Goal: Task Accomplishment & Management: Manage account settings

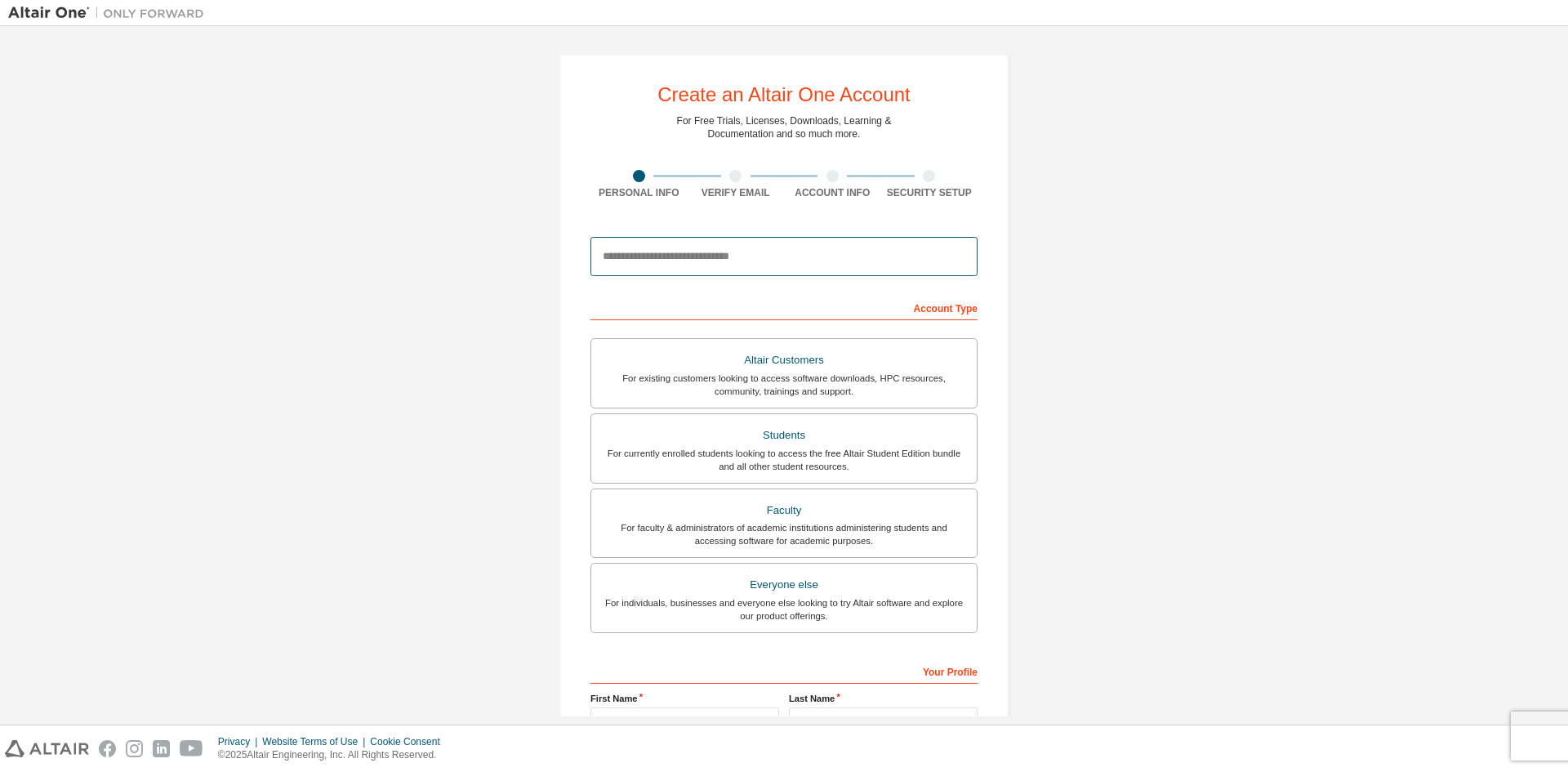
click at [792, 262] on input "email" at bounding box center [784, 256] width 387 height 39
type input "**********"
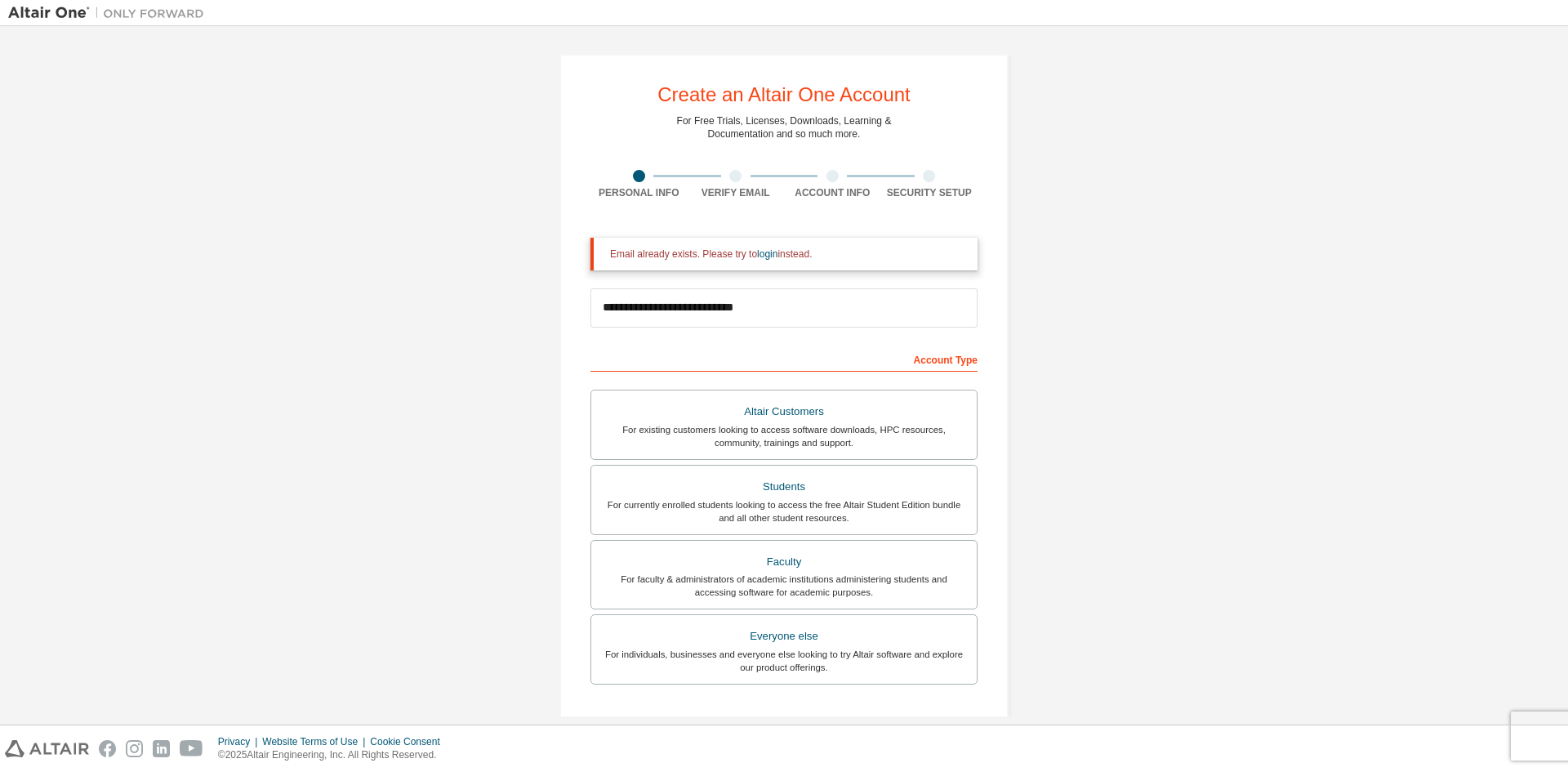
click at [749, 258] on div "Email already exists. Please try to login instead." at bounding box center [787, 253] width 355 height 13
click at [758, 258] on link "login" at bounding box center [767, 253] width 20 height 11
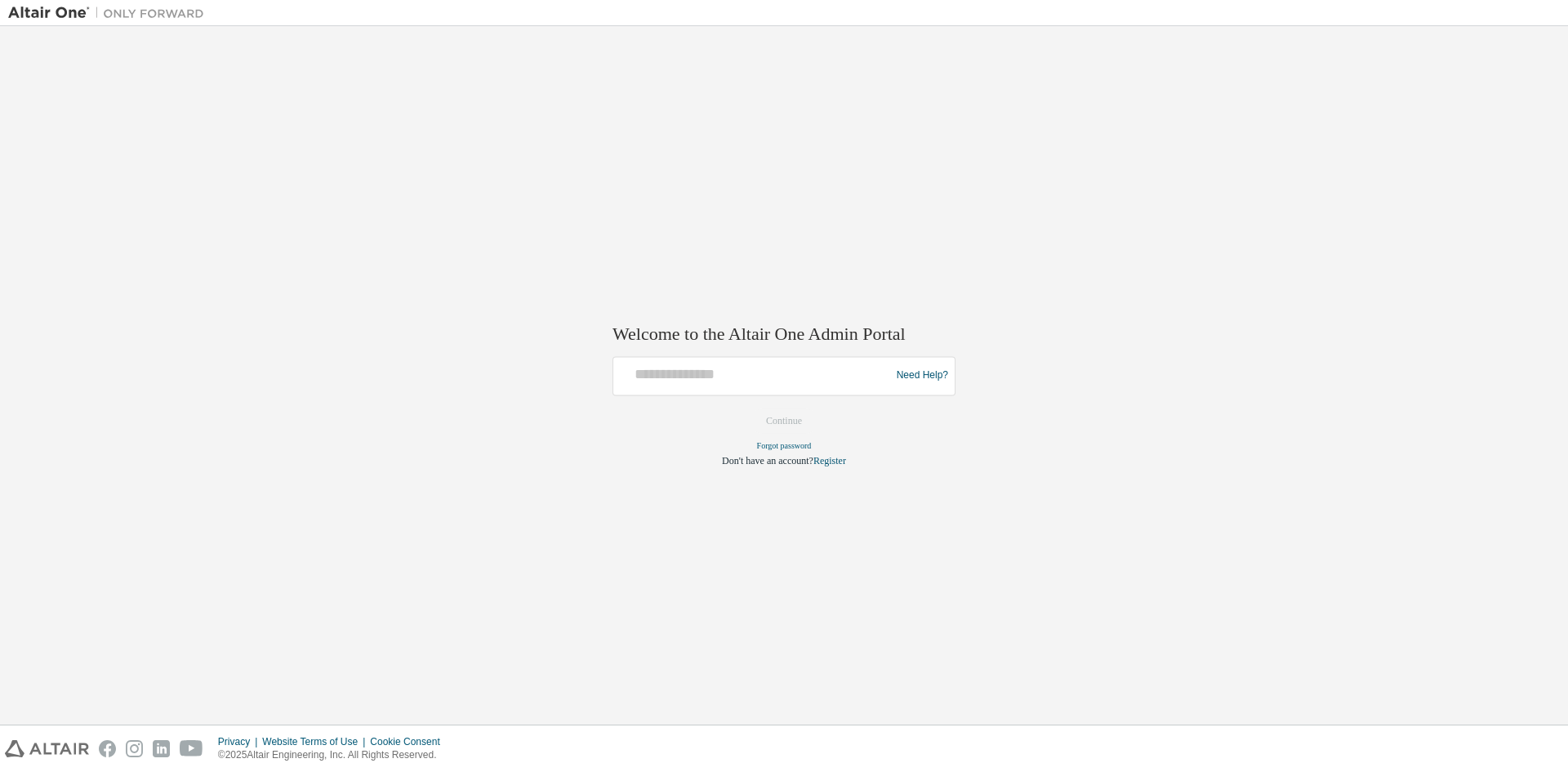
click at [779, 384] on div at bounding box center [754, 375] width 269 height 31
click at [777, 379] on input "text" at bounding box center [754, 371] width 269 height 24
type input "**********"
click at [802, 426] on button "Continue" at bounding box center [784, 421] width 71 height 25
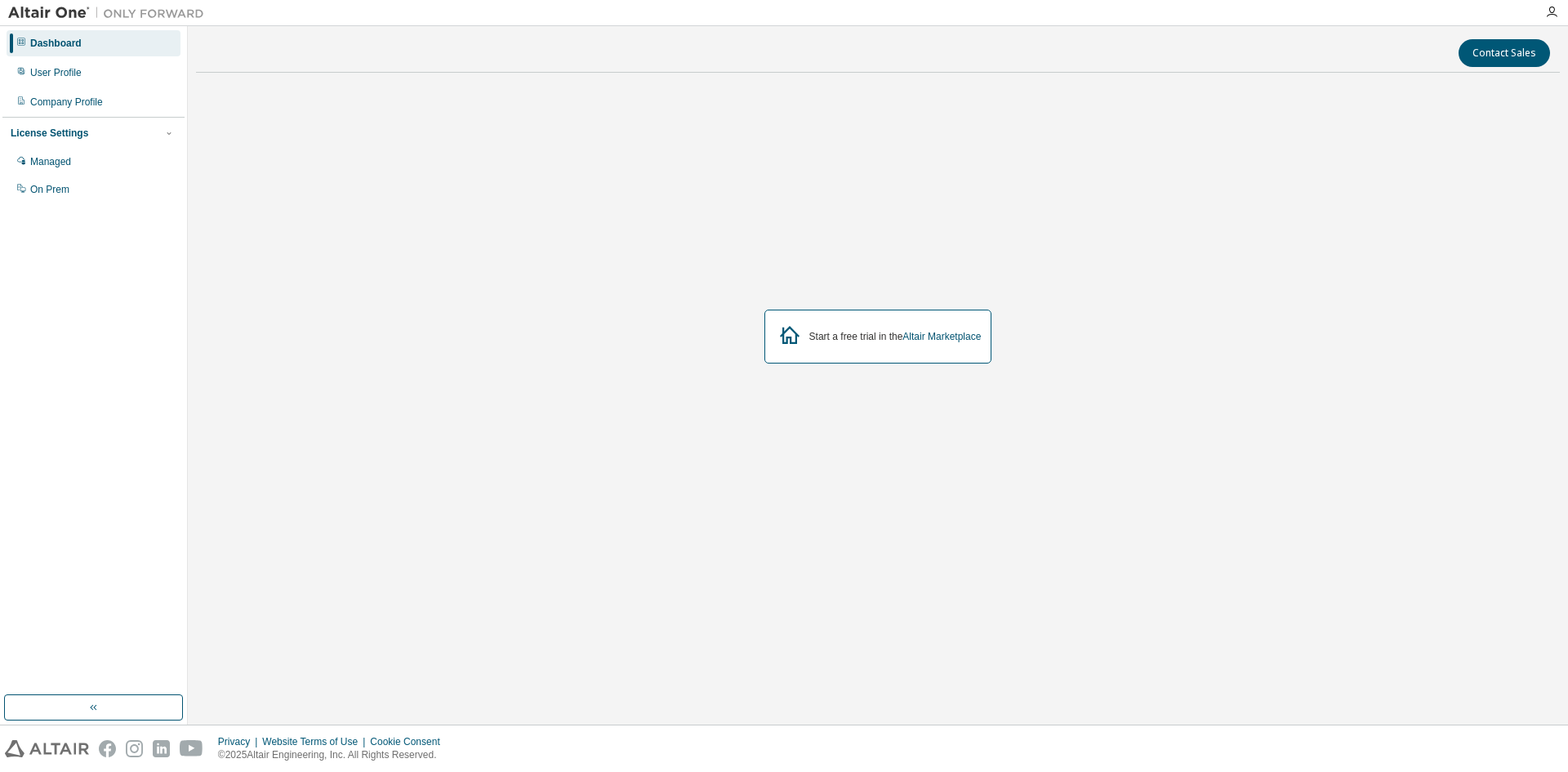
click at [785, 337] on icon at bounding box center [790, 334] width 19 height 18
click at [70, 67] on div "User Profile" at bounding box center [56, 72] width 51 height 13
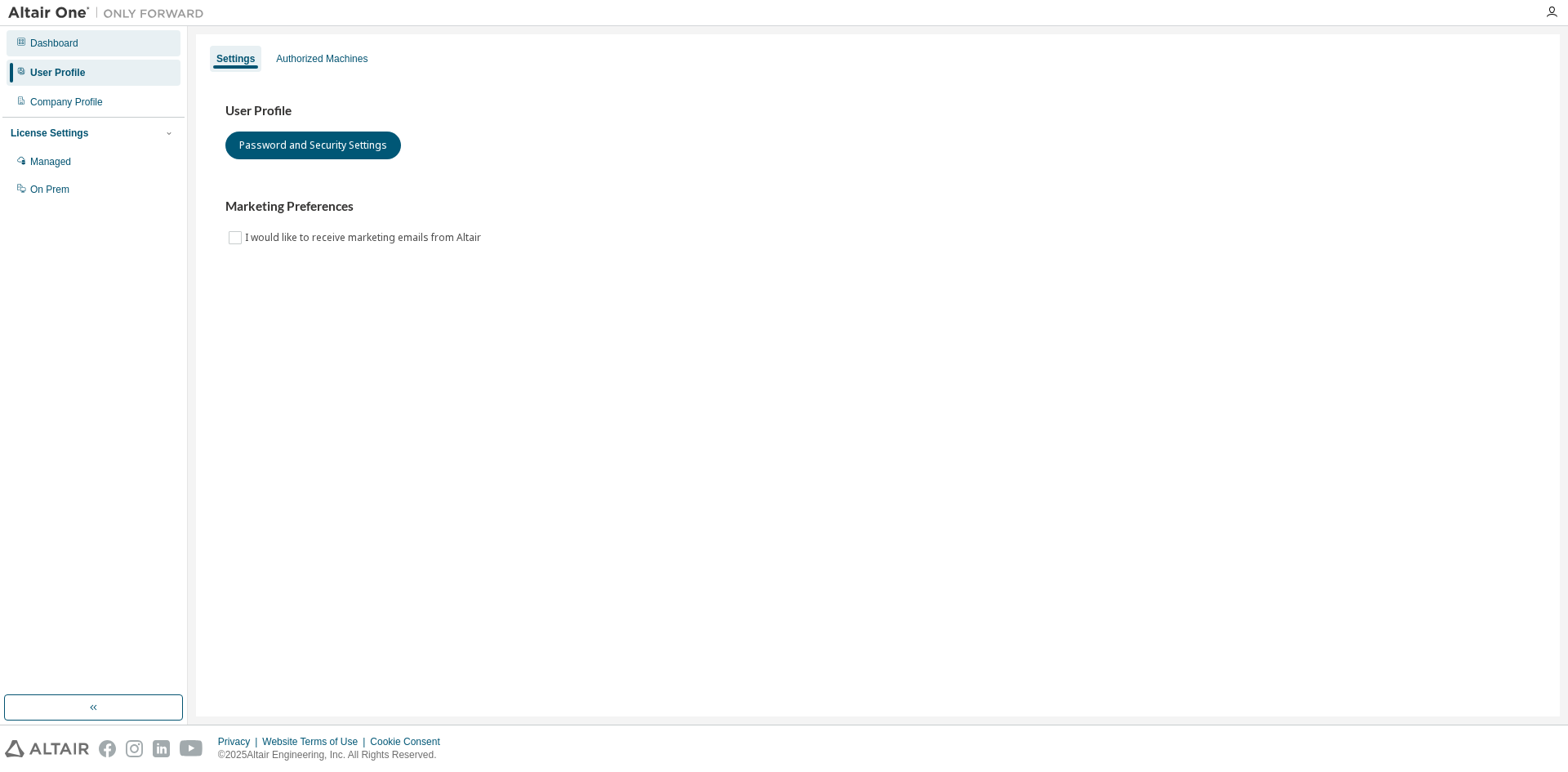
click at [91, 50] on div "Dashboard" at bounding box center [93, 43] width 174 height 26
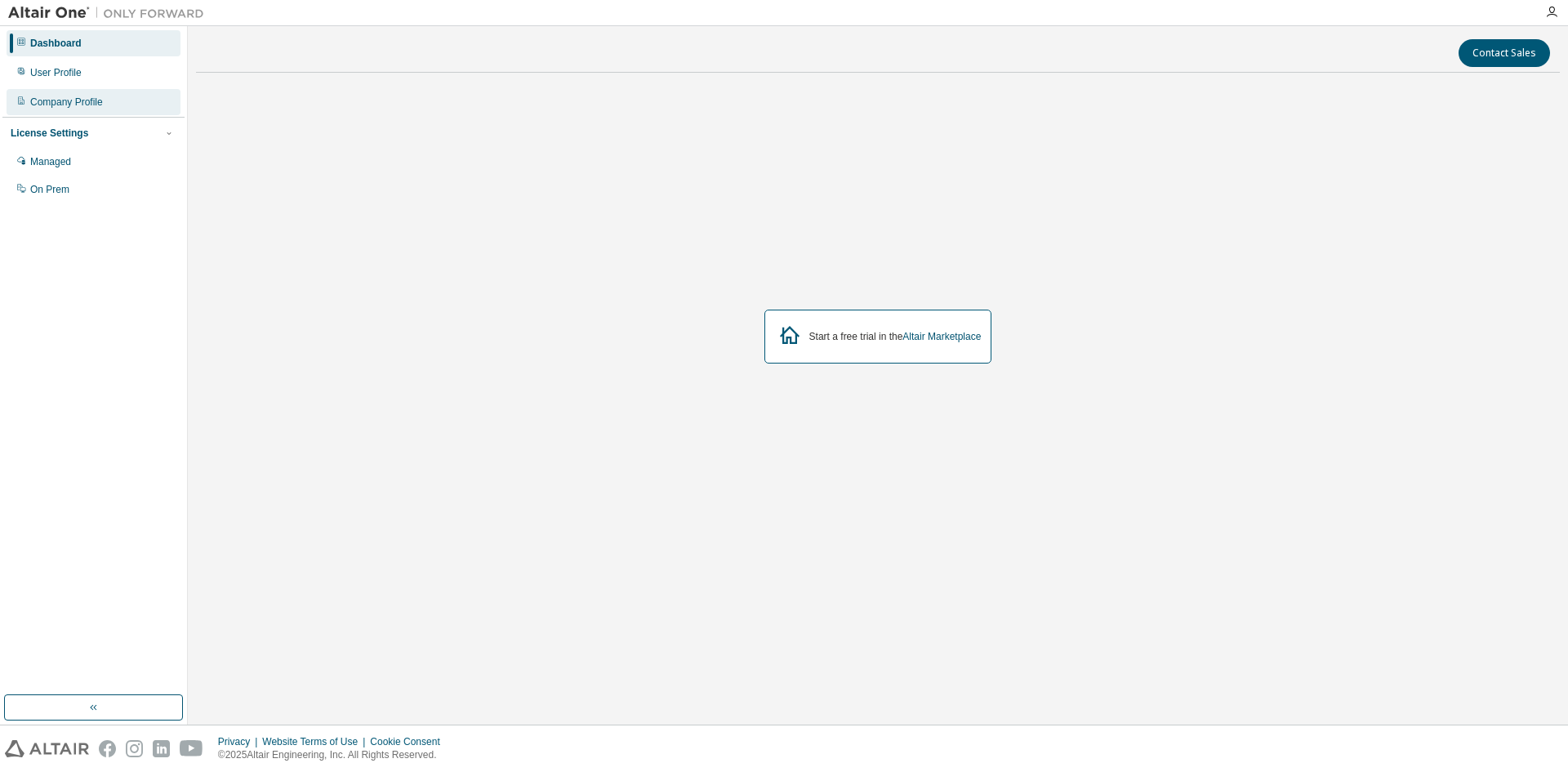
click at [104, 99] on div "Company Profile" at bounding box center [93, 102] width 174 height 26
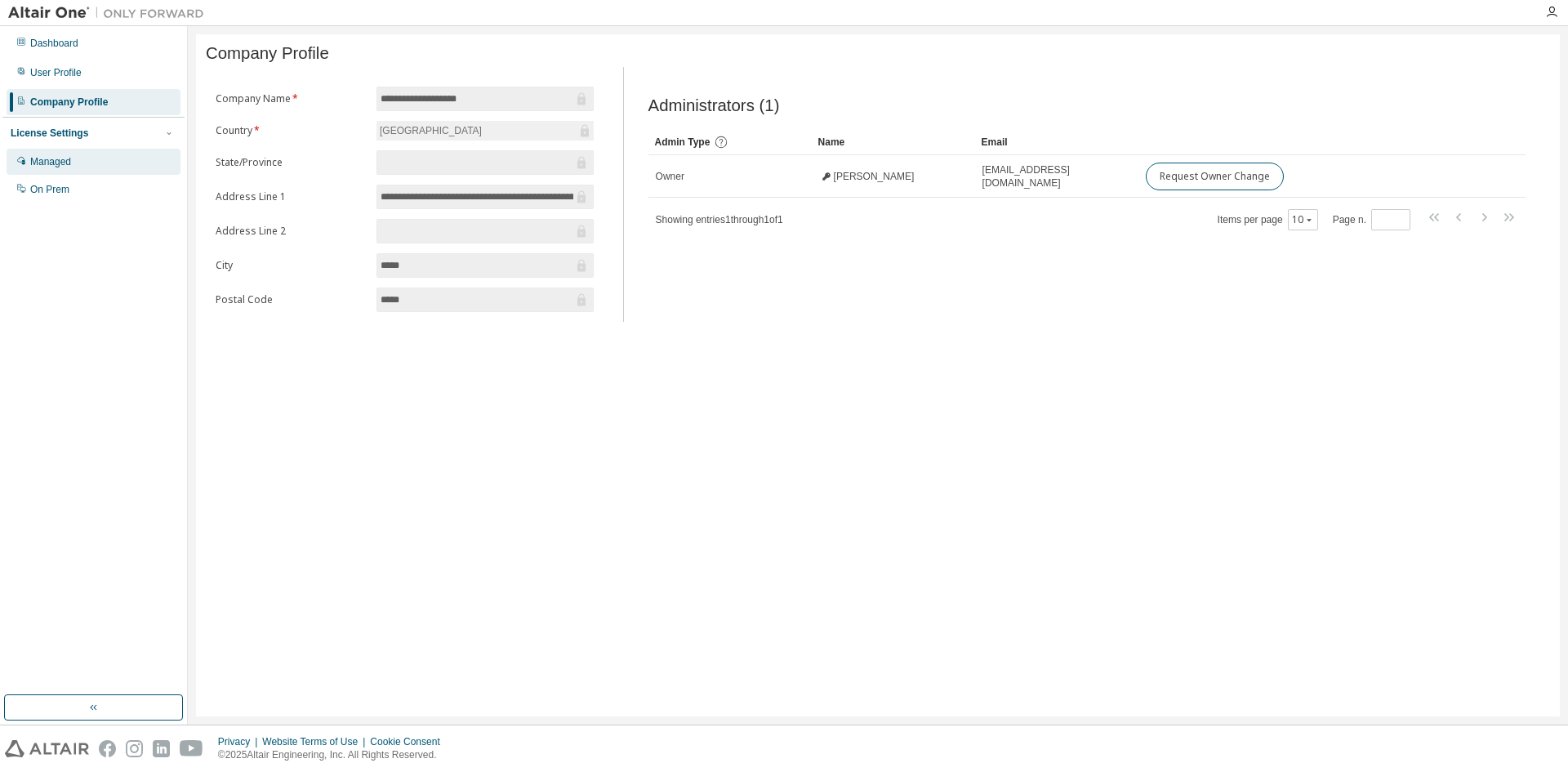
click at [114, 158] on div "Managed" at bounding box center [93, 161] width 174 height 26
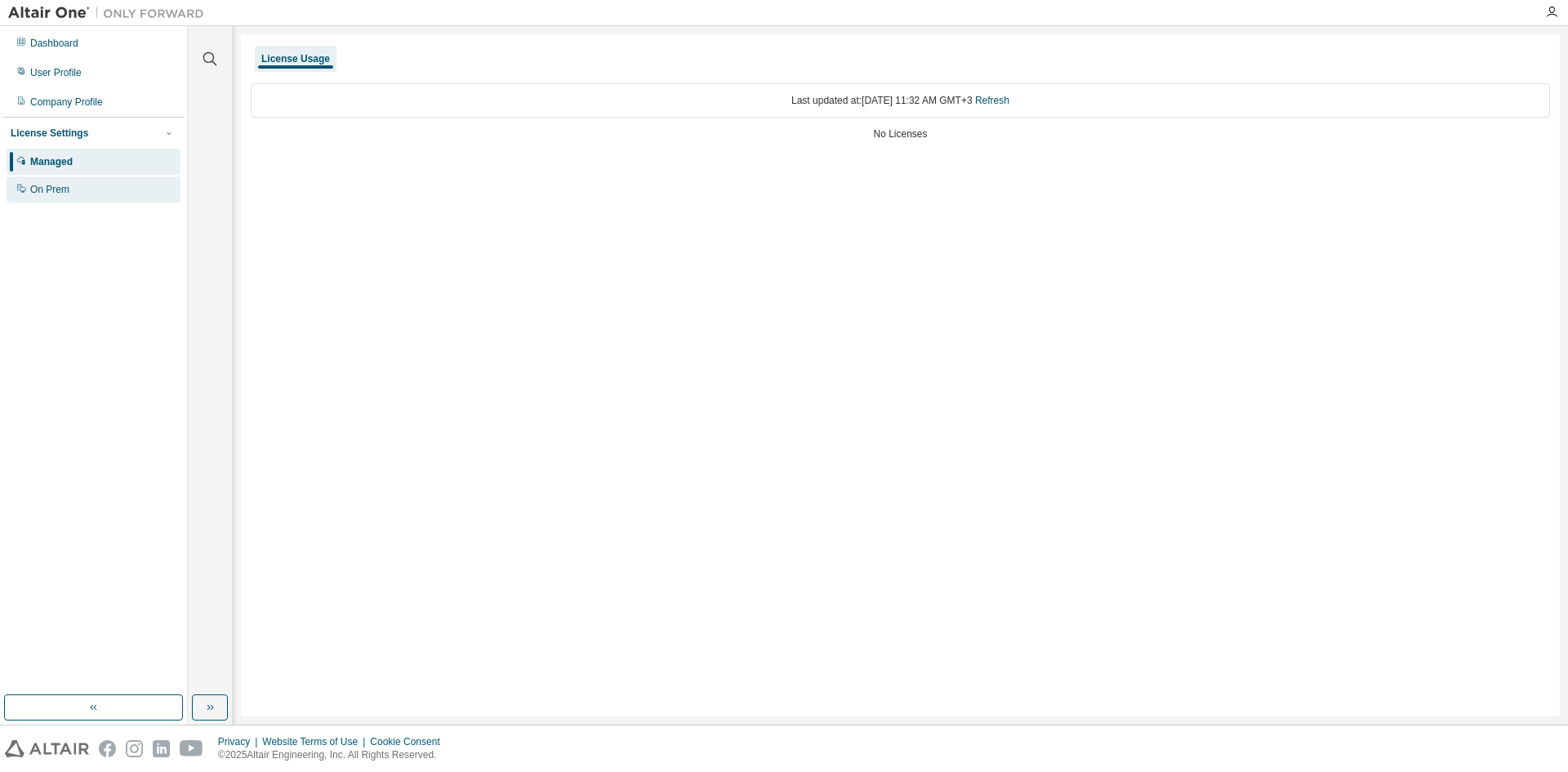
click at [114, 182] on div "On Prem" at bounding box center [93, 190] width 174 height 26
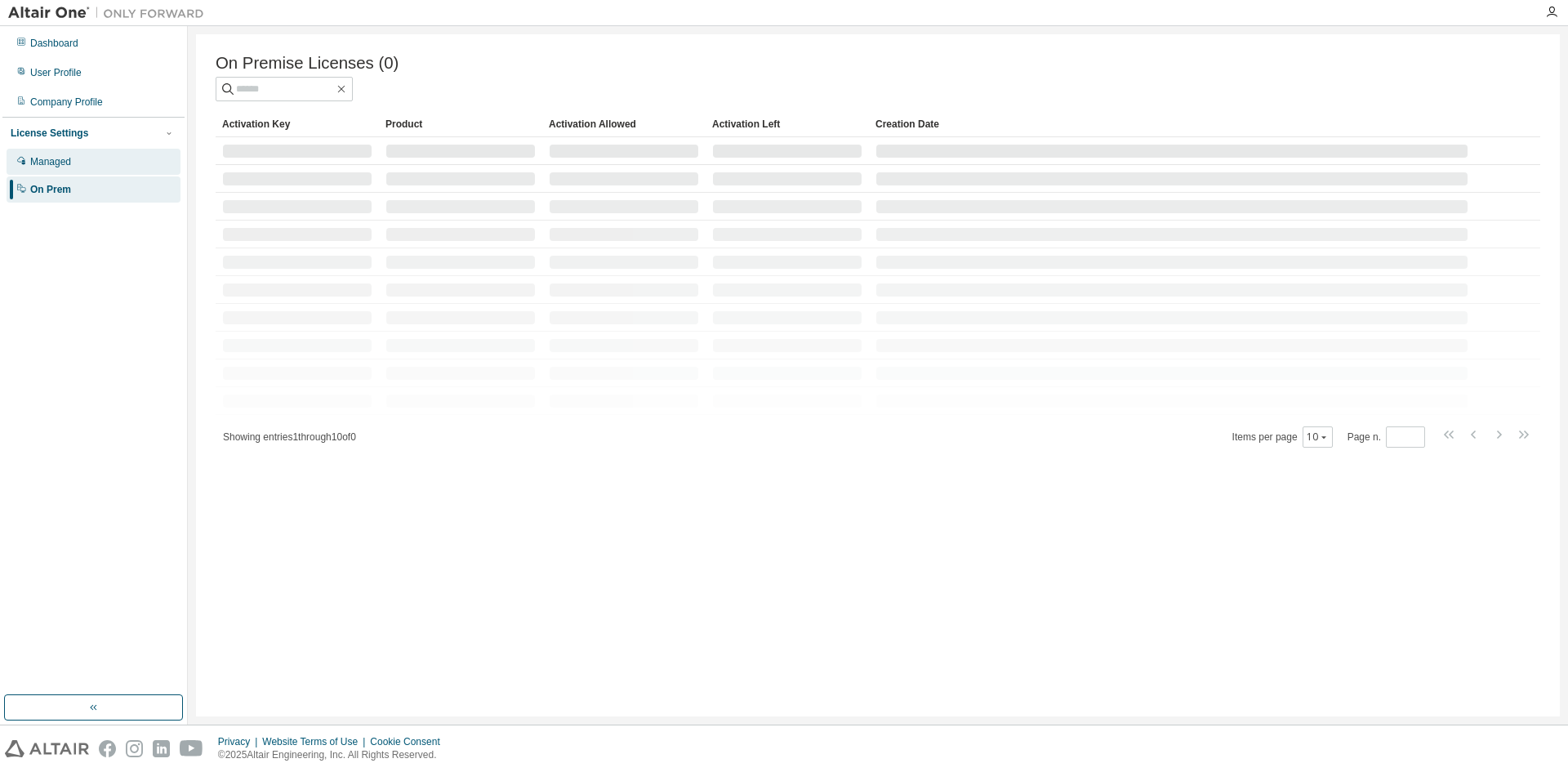
click at [114, 166] on div "Managed" at bounding box center [93, 161] width 174 height 26
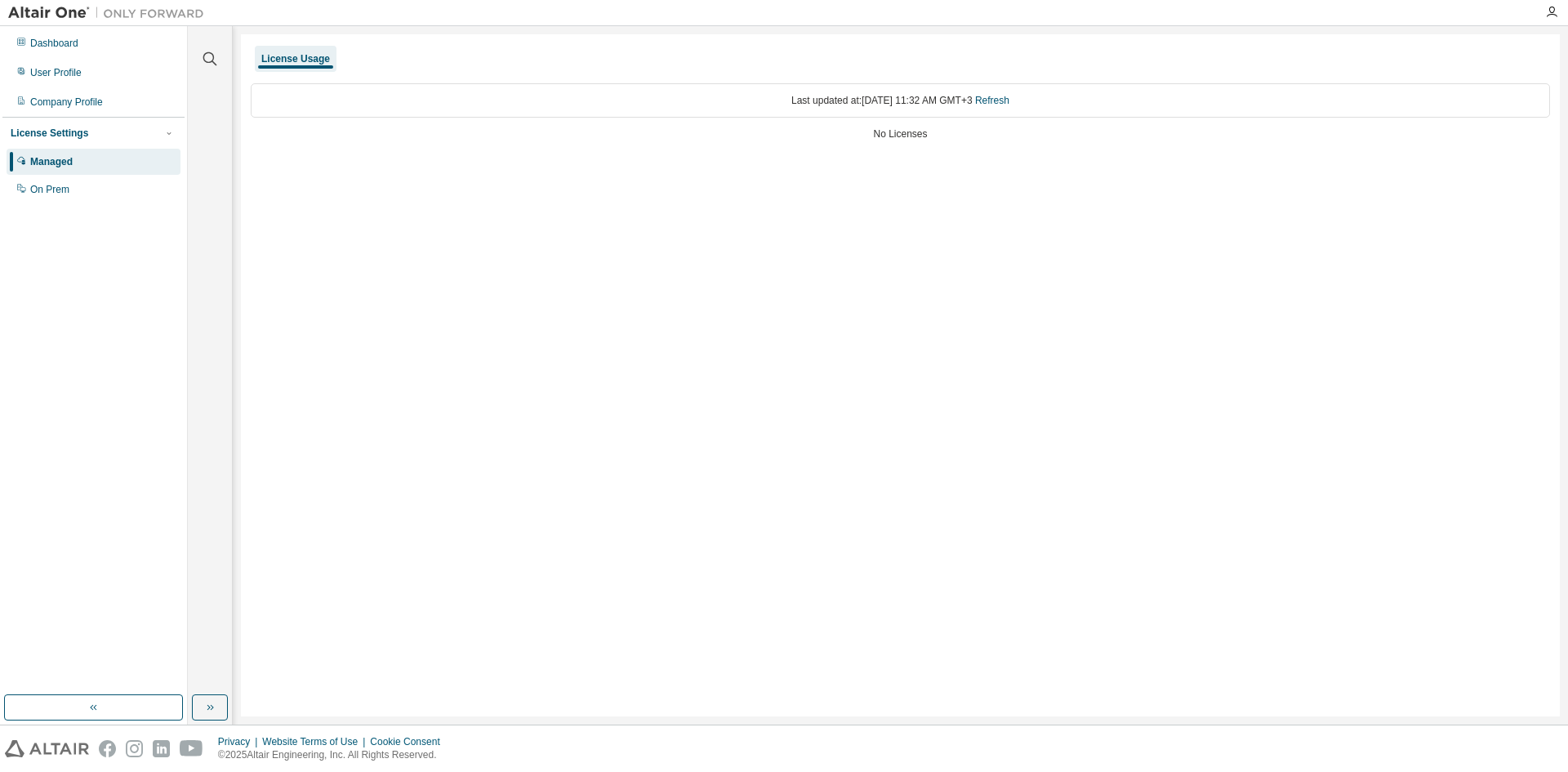
click at [69, 10] on img at bounding box center [109, 13] width 204 height 17
click at [124, 11] on img at bounding box center [109, 13] width 204 height 17
click at [116, 47] on div "Dashboard" at bounding box center [93, 43] width 174 height 26
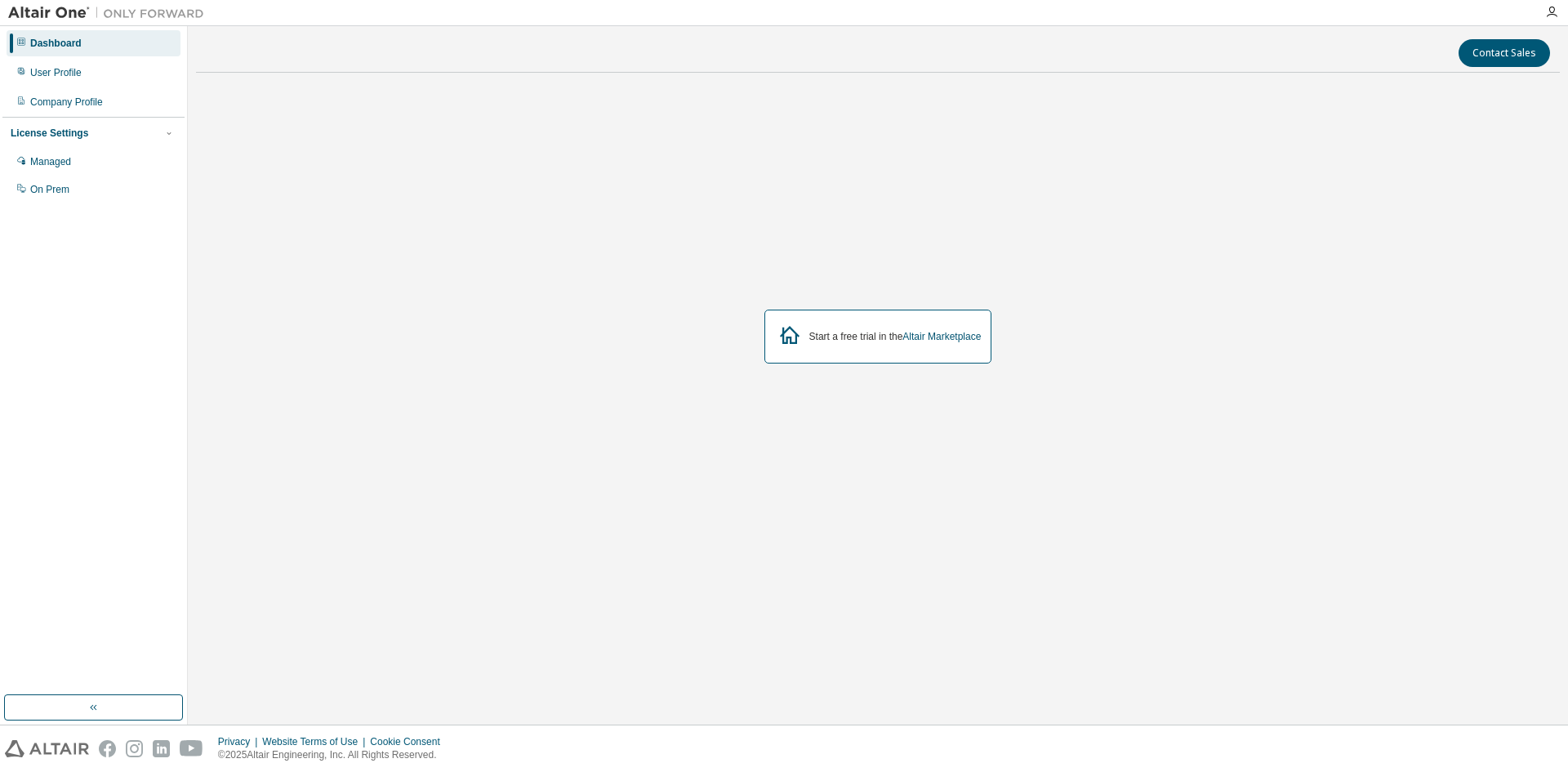
click at [792, 334] on icon at bounding box center [789, 334] width 29 height 29
click at [830, 335] on div "Start a free trial in the Altair Marketplace" at bounding box center [895, 336] width 172 height 13
click at [127, 8] on img at bounding box center [109, 13] width 204 height 17
click at [95, 13] on img at bounding box center [109, 13] width 204 height 17
click at [101, 98] on div "Company Profile" at bounding box center [66, 101] width 72 height 13
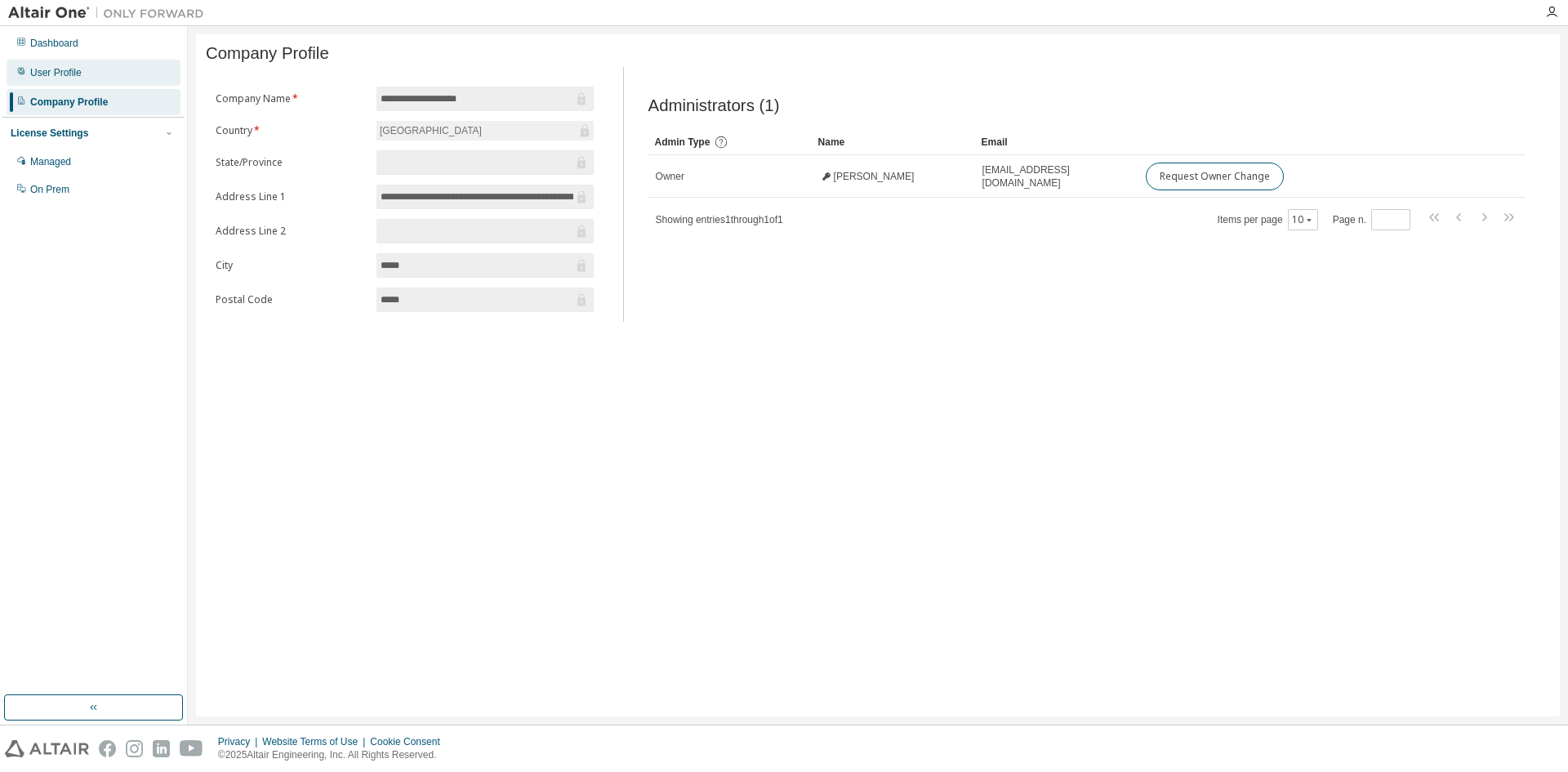
click at [110, 77] on div "User Profile" at bounding box center [93, 73] width 174 height 26
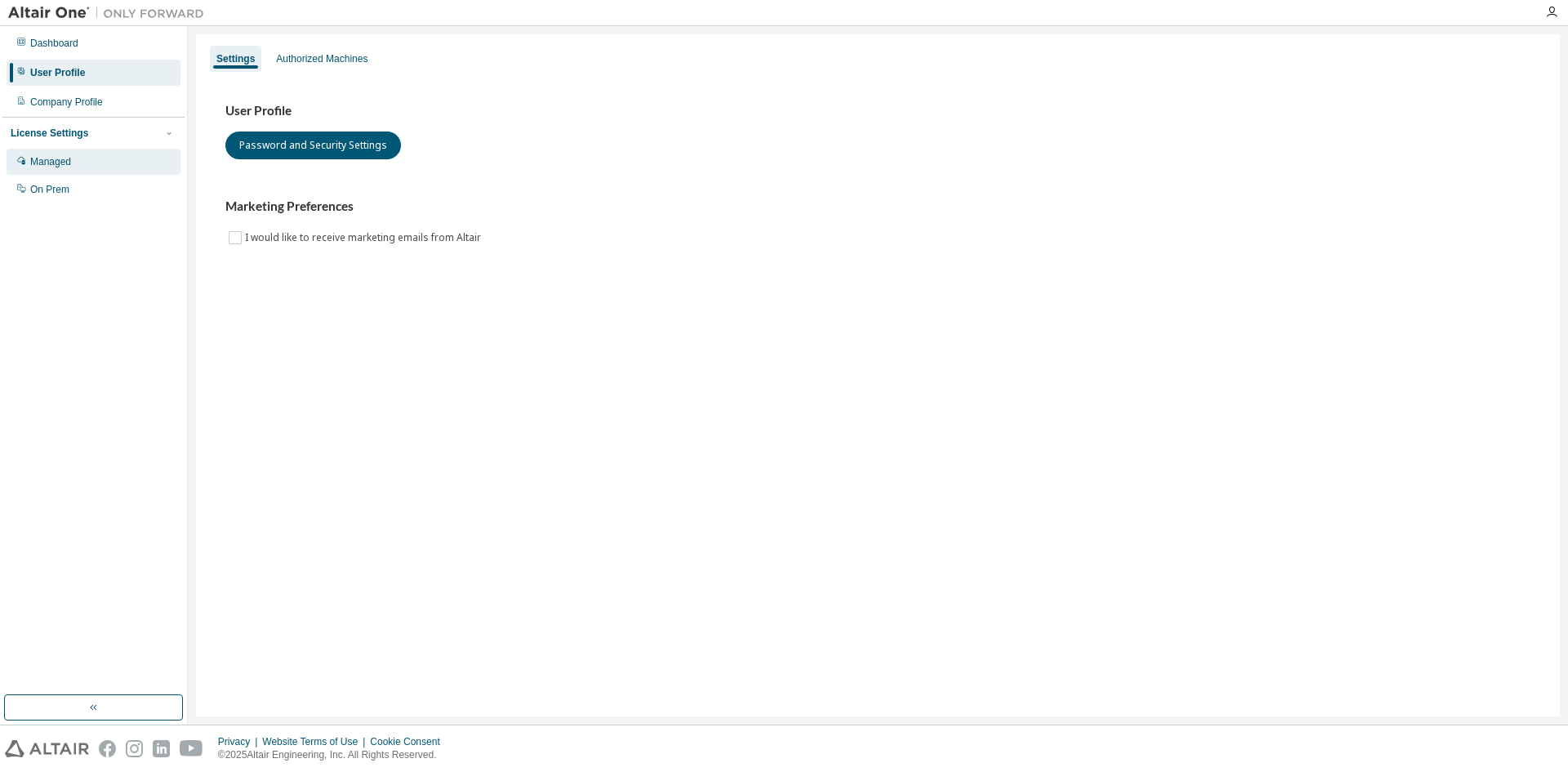
click at [149, 152] on div "Managed" at bounding box center [93, 161] width 174 height 26
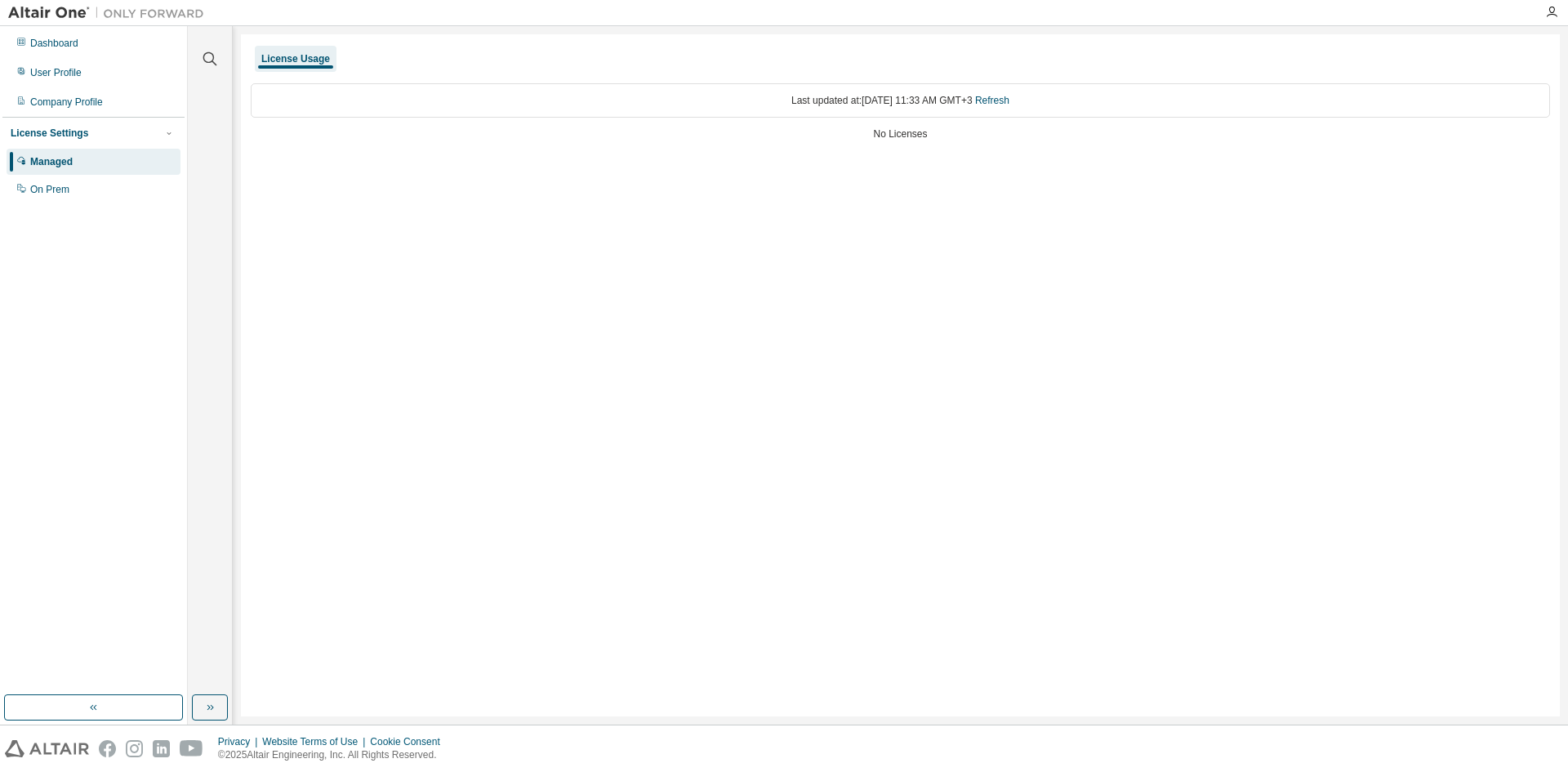
click at [60, 226] on div "Dashboard User Profile Company Profile License Settings Managed On Prem" at bounding box center [94, 360] width 182 height 664
click at [71, 199] on div "On Prem" at bounding box center [93, 190] width 174 height 26
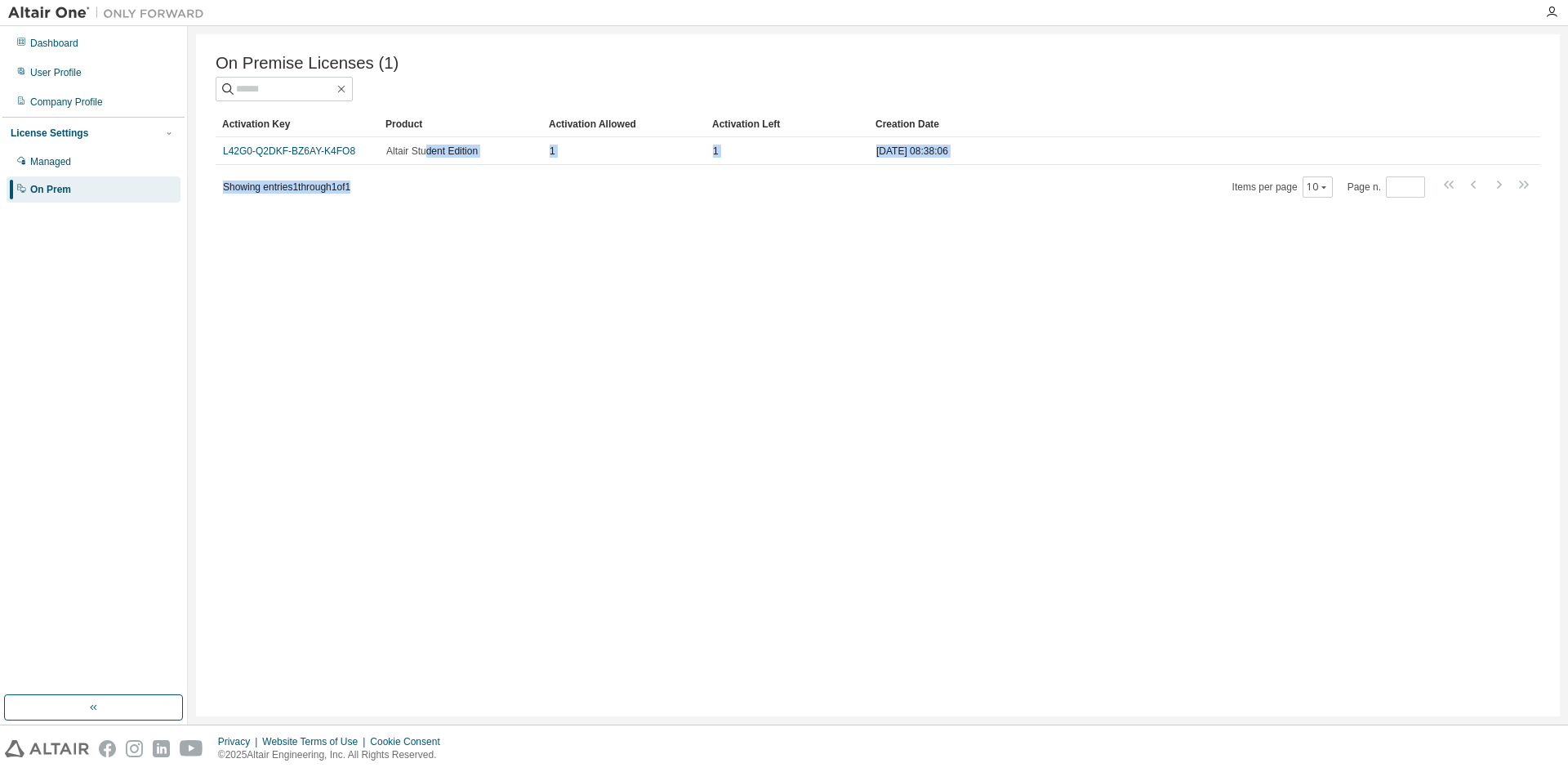
drag, startPoint x: 429, startPoint y: 163, endPoint x: 492, endPoint y: 170, distance: 63.4
click at [476, 169] on div "Activation Key Product Activation Allowed Activation Left Creation Date L42G0-Q…" at bounding box center [877, 154] width 1324 height 87
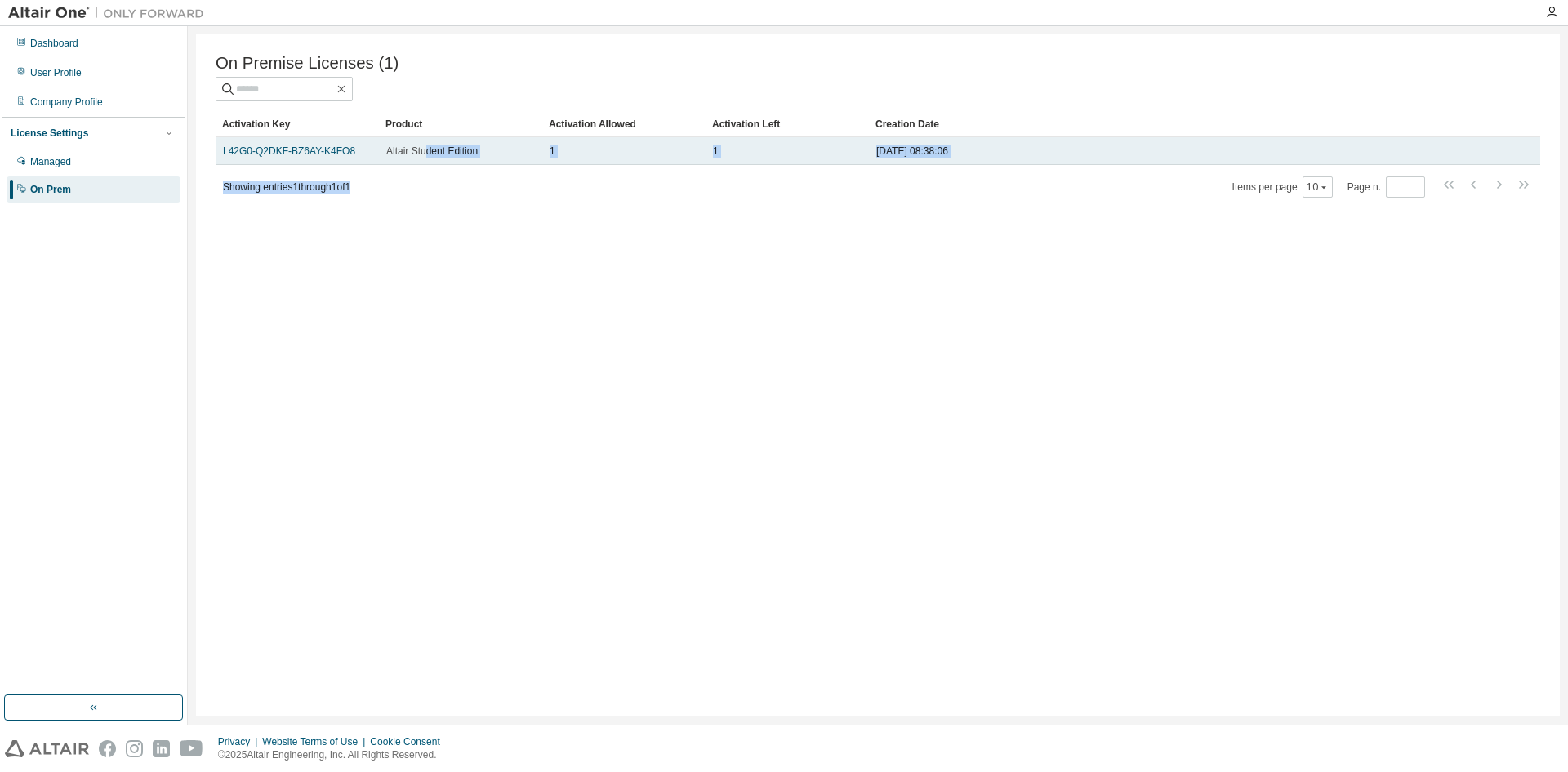
click at [493, 165] on td "Altair Student Edition" at bounding box center [460, 151] width 163 height 27
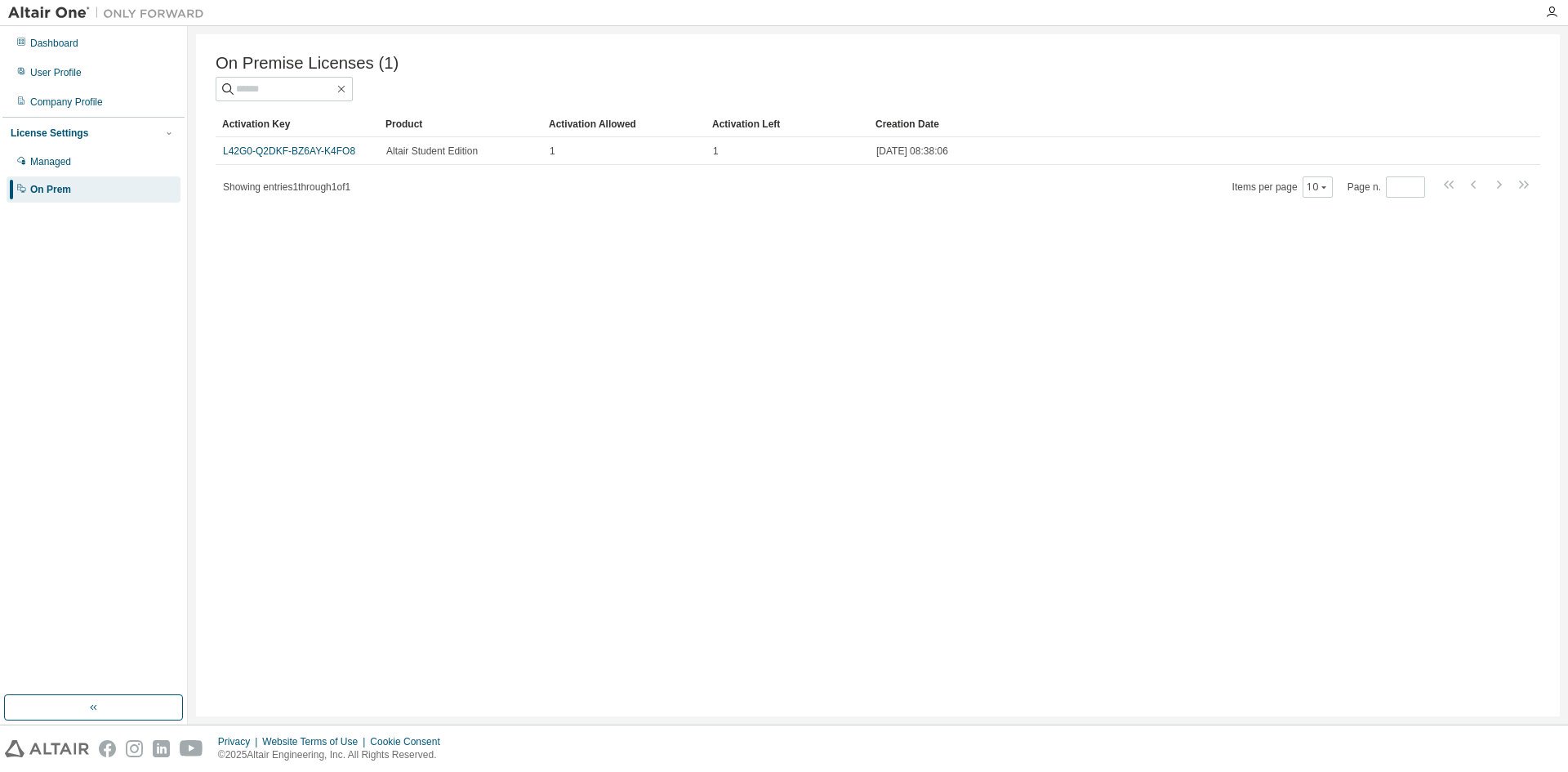
drag, startPoint x: 495, startPoint y: 191, endPoint x: 553, endPoint y: 202, distance: 59.0
click at [495, 192] on div "Showing entries 1 through 1 of 1 Items per page 10 Page n. *" at bounding box center [877, 186] width 1324 height 24
